Goal: Information Seeking & Learning: Check status

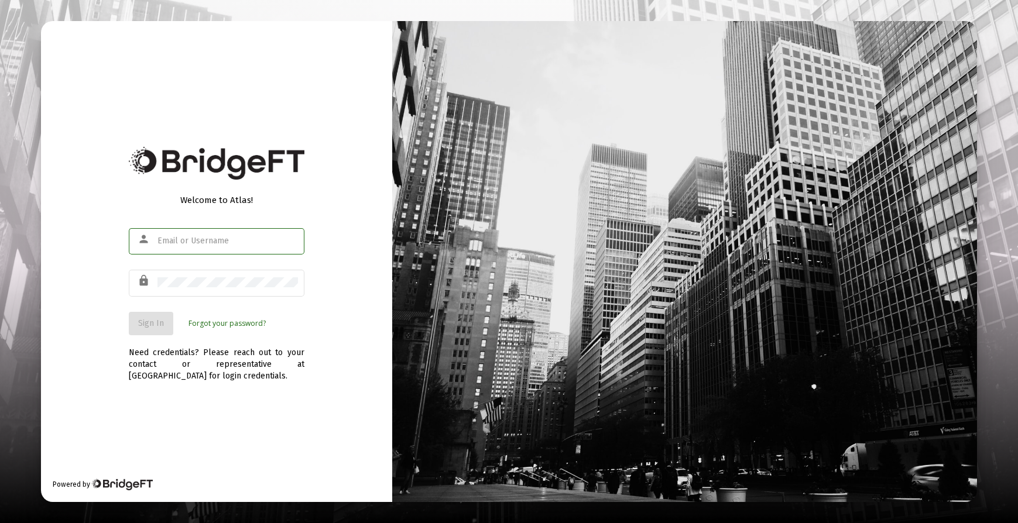
click at [201, 242] on input "text" at bounding box center [227, 240] width 140 height 9
click at [140, 317] on button "Sign In" at bounding box center [151, 323] width 44 height 23
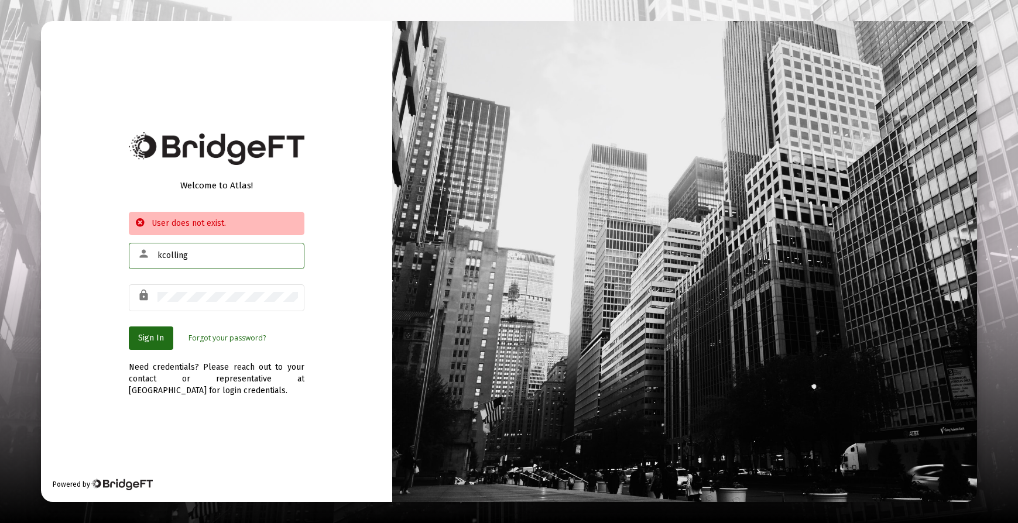
click at [191, 255] on input "kcolling" at bounding box center [227, 255] width 140 height 9
click at [192, 252] on input "kcolling" at bounding box center [227, 255] width 140 height 9
type input "kcolling@blueyeq.com"
click at [79, 344] on div "Welcome to Atlas! User does not exist. person kcolling@blueyeq.com lock Sign In…" at bounding box center [216, 261] width 351 height 481
click at [145, 340] on span "Sign In" at bounding box center [151, 338] width 26 height 10
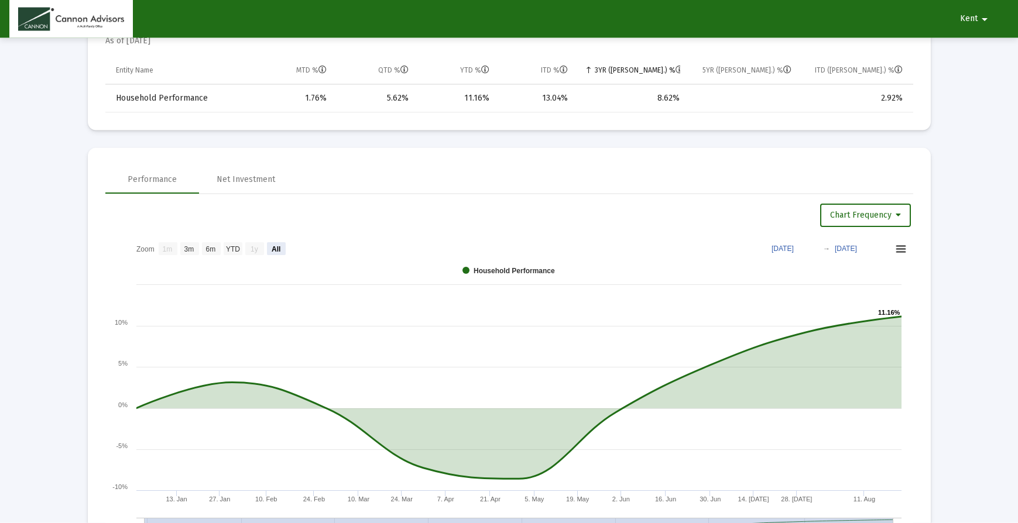
scroll to position [597, 0]
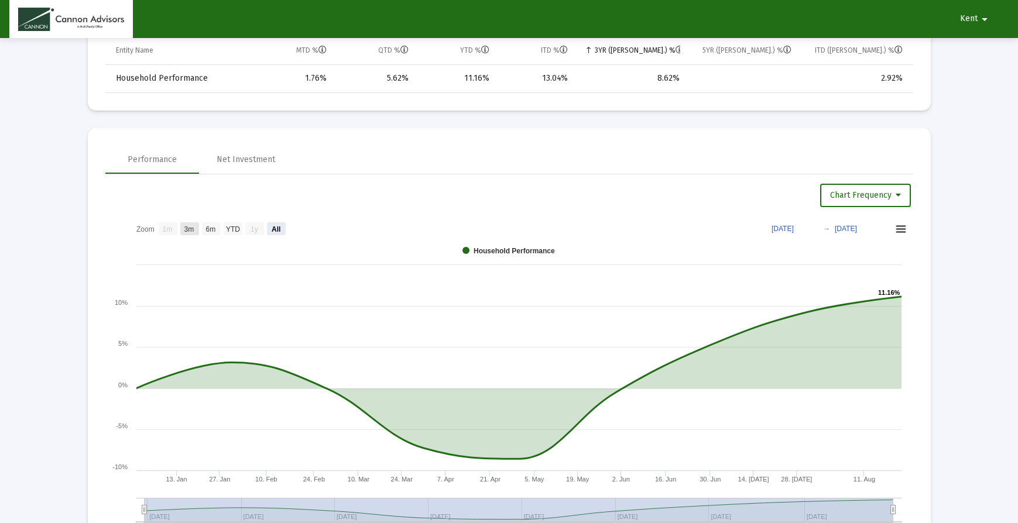
click at [193, 232] on text "3m" at bounding box center [189, 229] width 10 height 8
select select "View 3 months"
type input "2025-05-18"
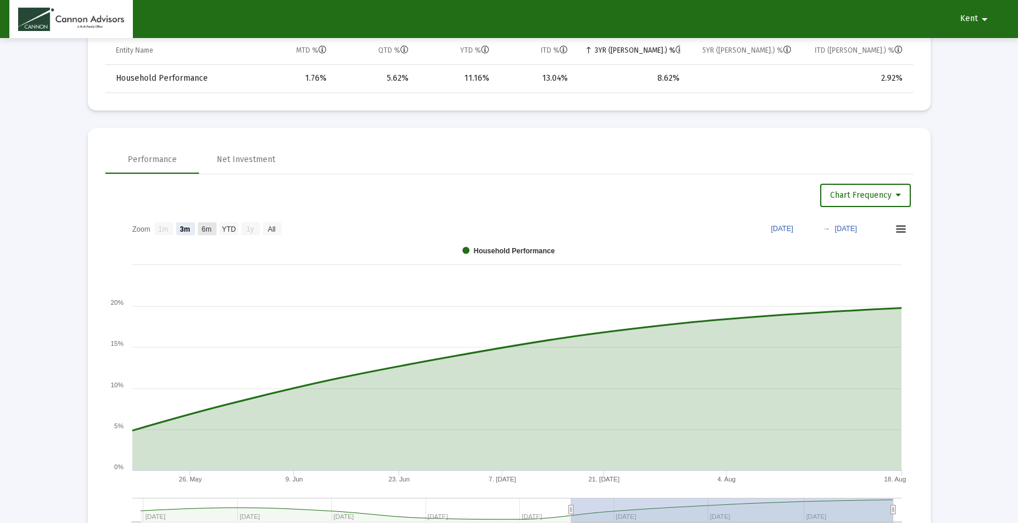
click at [208, 229] on text "6m" at bounding box center [207, 229] width 10 height 8
select select "View 6 months"
type input "2025-02-18"
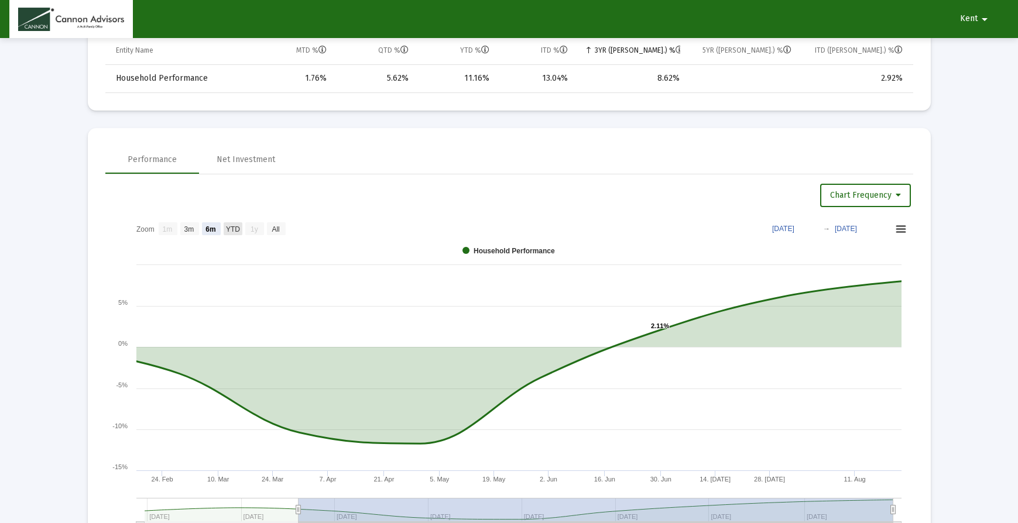
click at [229, 229] on text "YTD" at bounding box center [233, 229] width 14 height 8
select select "View year to date"
type input "2025-01-01"
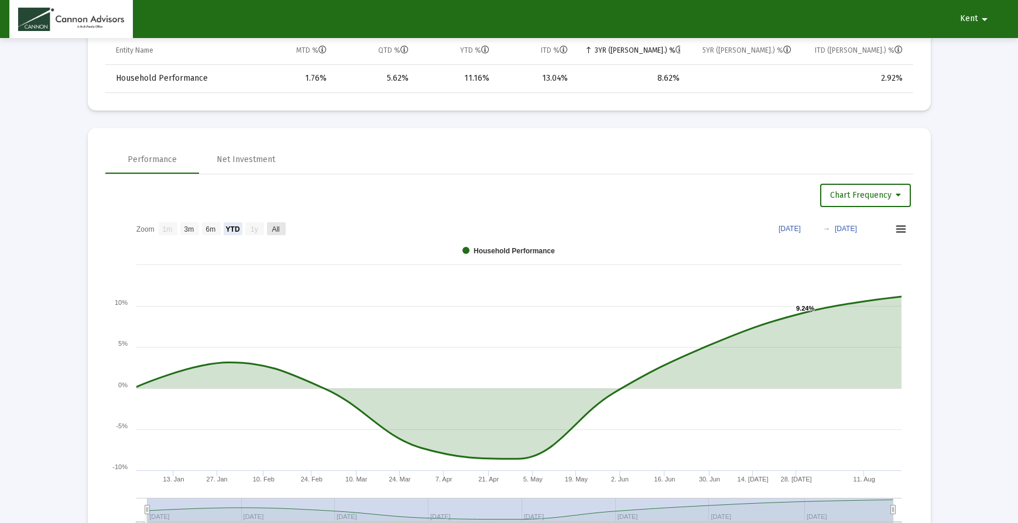
click at [273, 228] on text "All" at bounding box center [276, 229] width 8 height 8
select select "View all"
type input "2024-12-31"
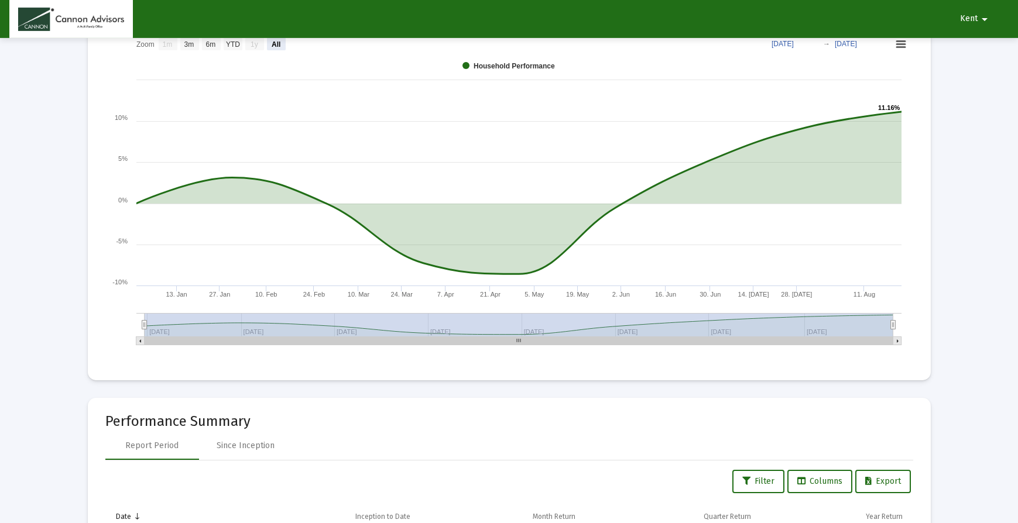
scroll to position [955, 0]
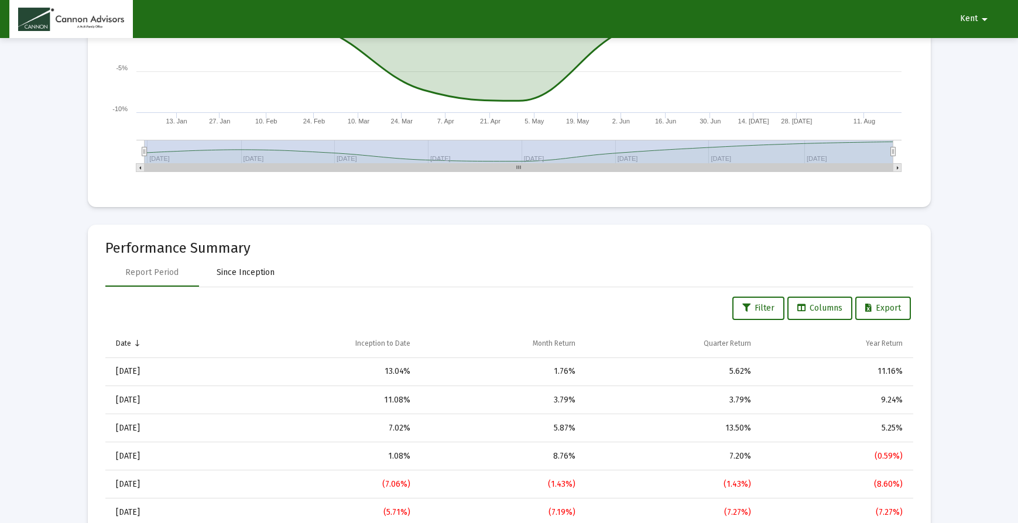
click at [250, 266] on div "Since Inception" at bounding box center [246, 273] width 94 height 28
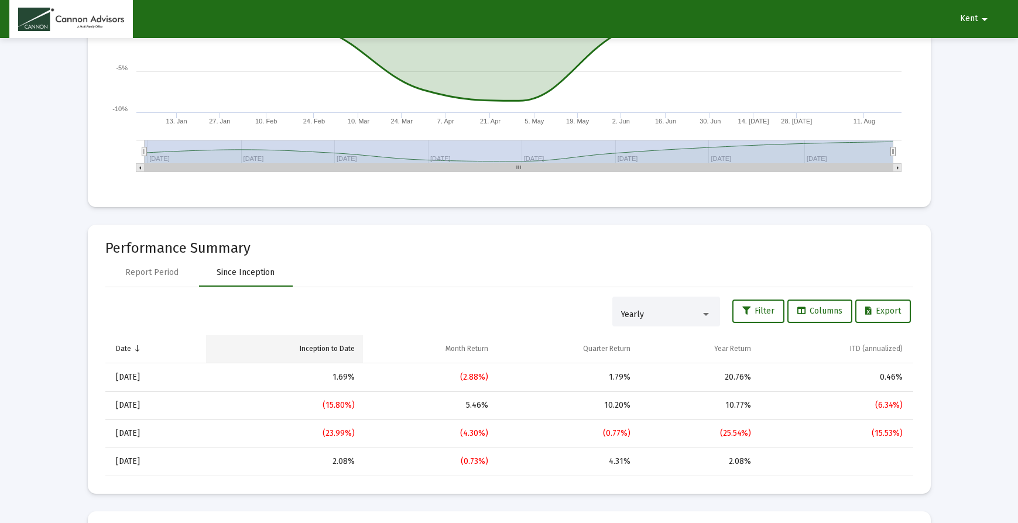
scroll to position [597, 0]
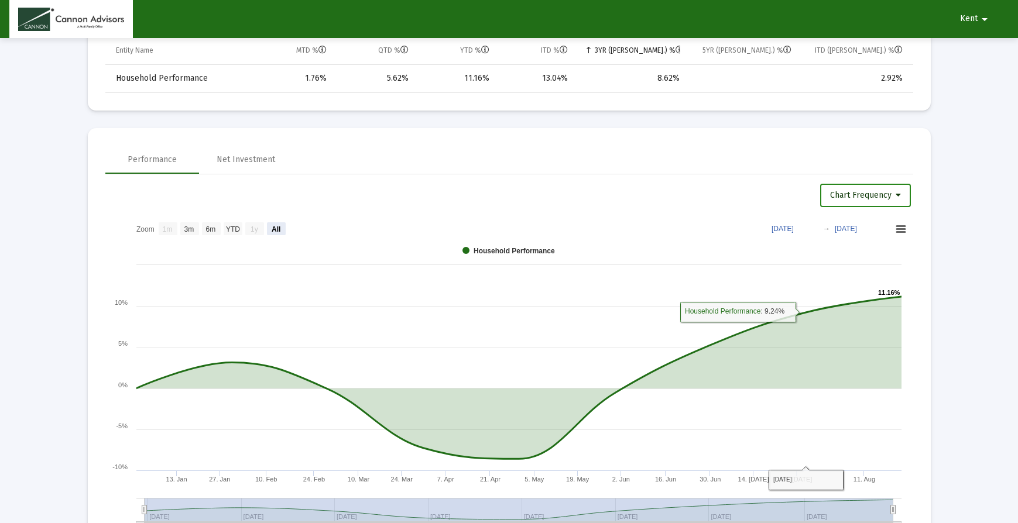
click at [897, 198] on icon at bounding box center [897, 195] width 5 height 8
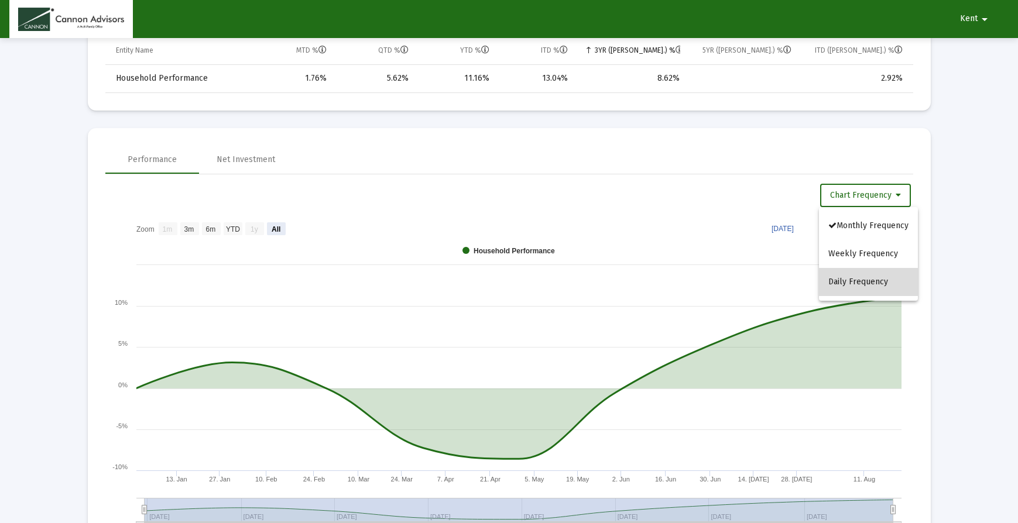
click at [844, 277] on button "Daily Frequency" at bounding box center [868, 282] width 99 height 28
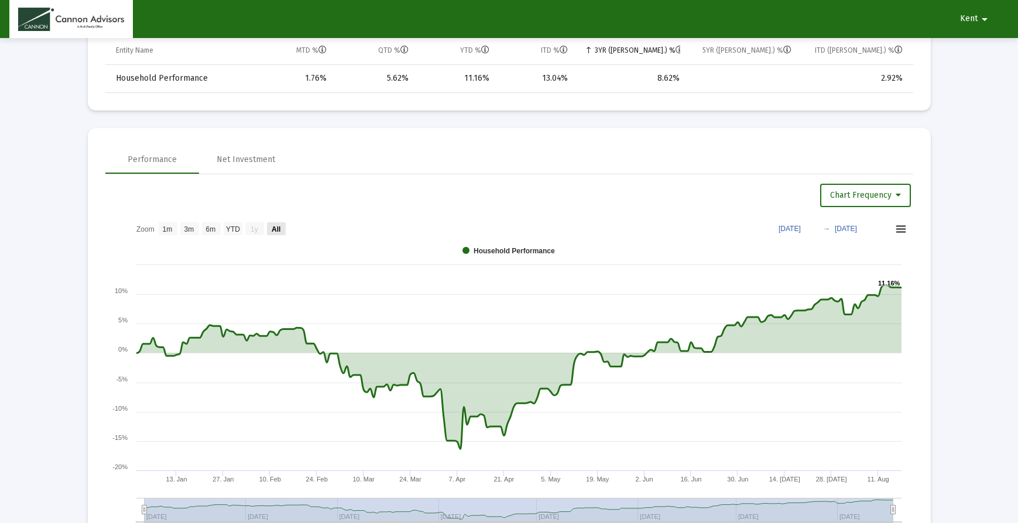
click at [277, 226] on text "All" at bounding box center [276, 229] width 9 height 8
click at [275, 229] on text "All" at bounding box center [276, 229] width 9 height 8
select select "View all"
click at [902, 198] on button "Chart Frequency" at bounding box center [865, 195] width 91 height 23
click at [851, 257] on button "Weekly Frequency" at bounding box center [864, 254] width 91 height 28
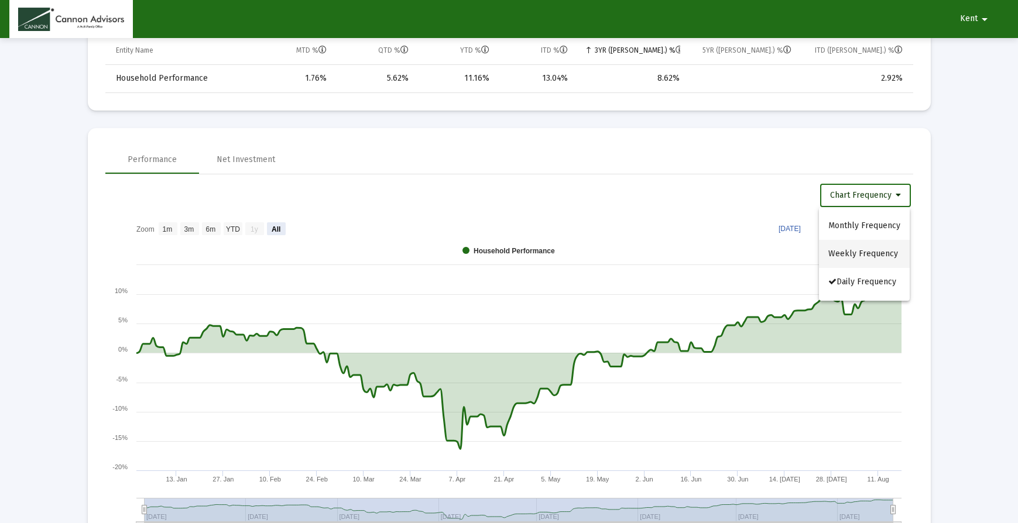
select select "View all"
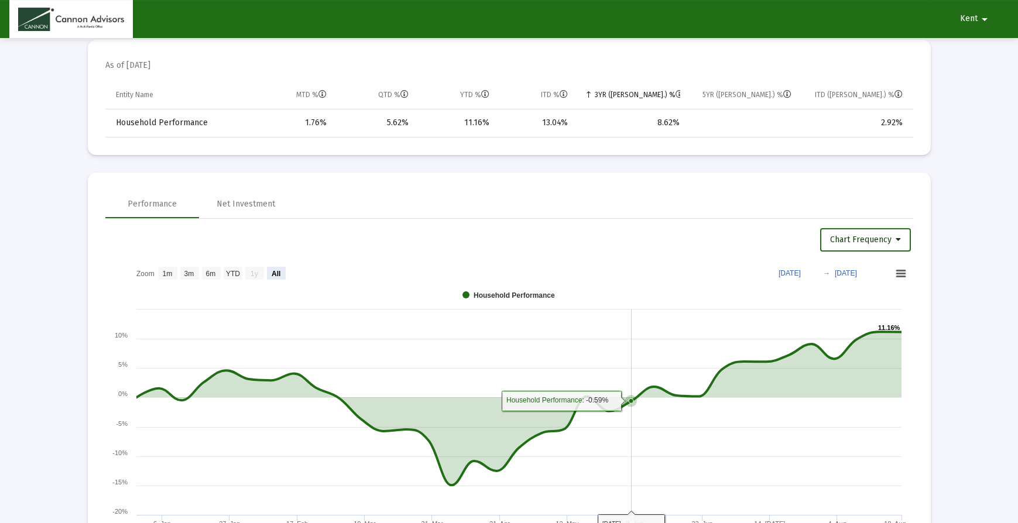
scroll to position [537, 0]
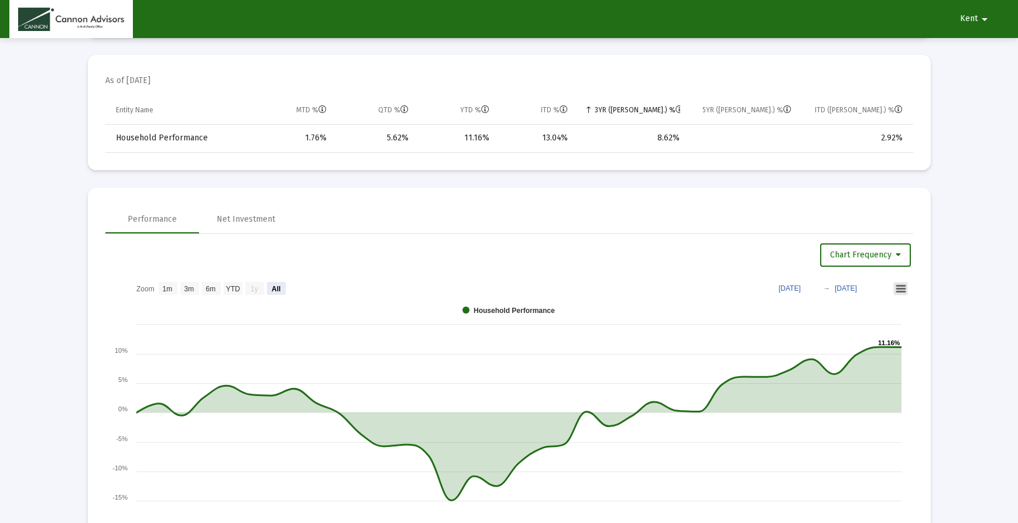
click at [905, 284] on rect at bounding box center [901, 289] width 14 height 13
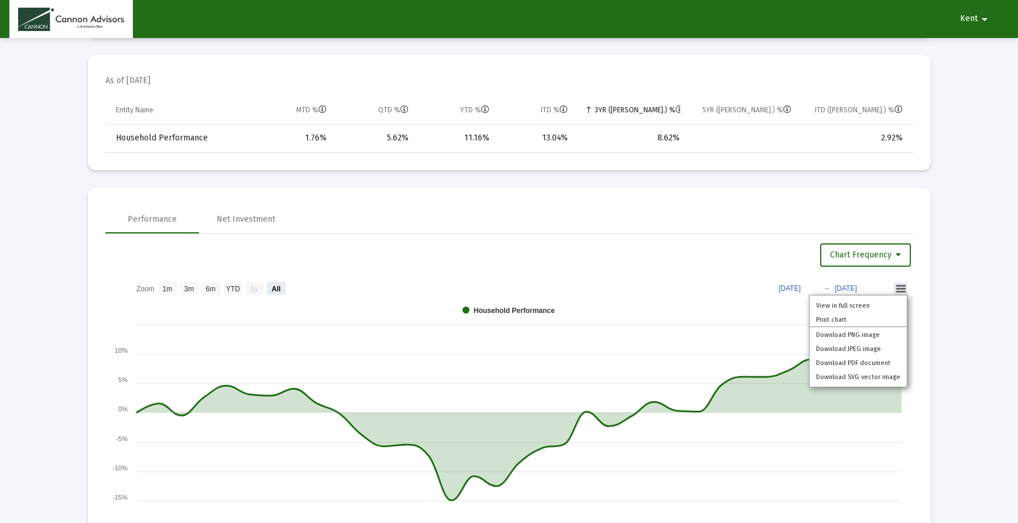
click at [748, 303] on rect at bounding box center [509, 437] width 808 height 322
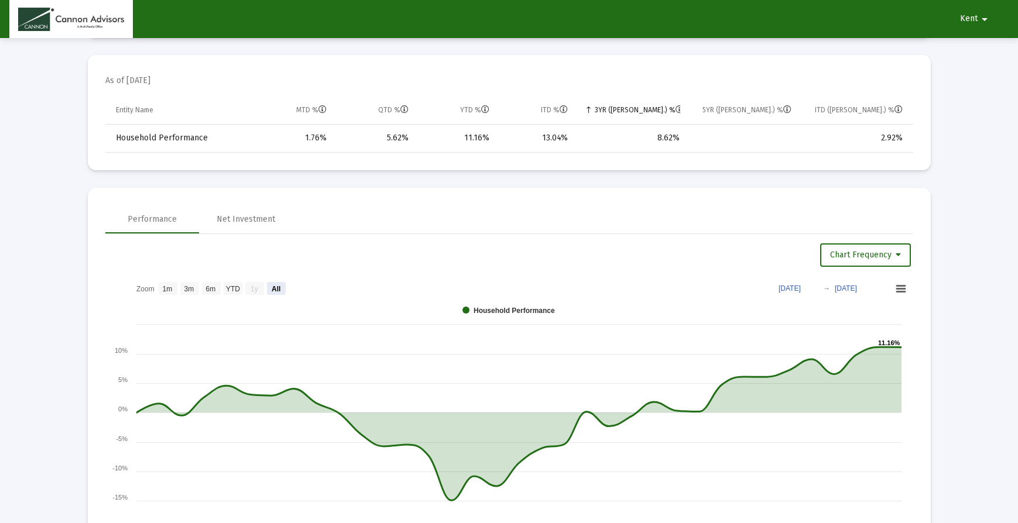
click at [791, 286] on text "Jan 4, 2025" at bounding box center [789, 288] width 22 height 8
click at [819, 286] on input "2025-01-04" at bounding box center [792, 288] width 54 height 12
click at [696, 293] on rect at bounding box center [509, 437] width 808 height 322
click at [239, 219] on div "Net Investment" at bounding box center [246, 220] width 59 height 12
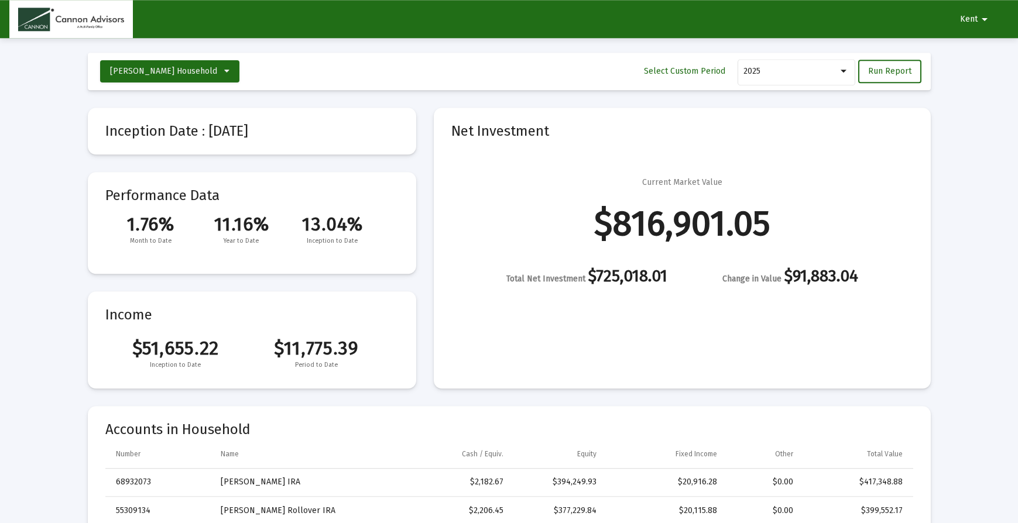
scroll to position [0, 0]
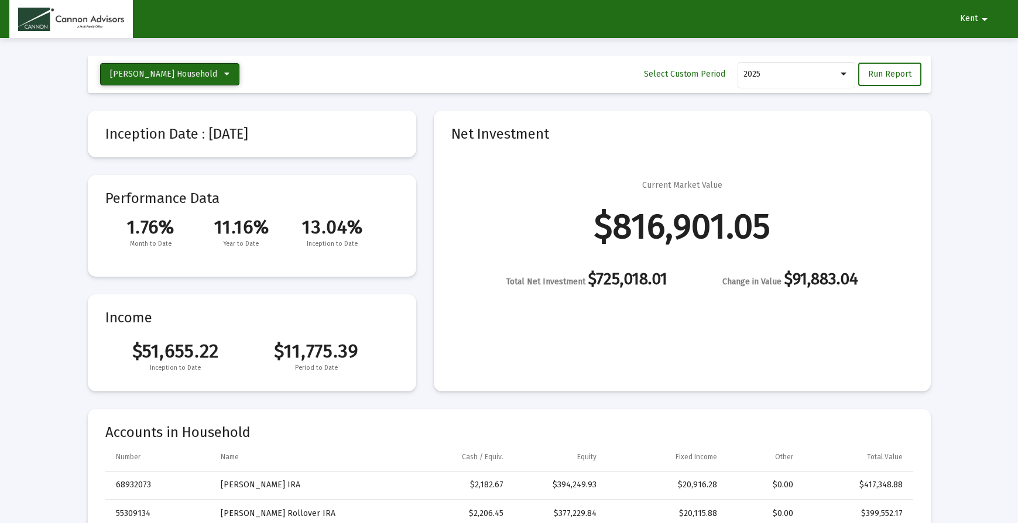
click at [224, 75] on icon at bounding box center [226, 74] width 5 height 8
click at [188, 75] on div at bounding box center [509, 261] width 1018 height 523
click at [979, 20] on mat-icon "arrow_drop_down" at bounding box center [984, 19] width 14 height 23
click at [989, 53] on button "Logout" at bounding box center [979, 50] width 66 height 28
